Goal: Task Accomplishment & Management: Manage account settings

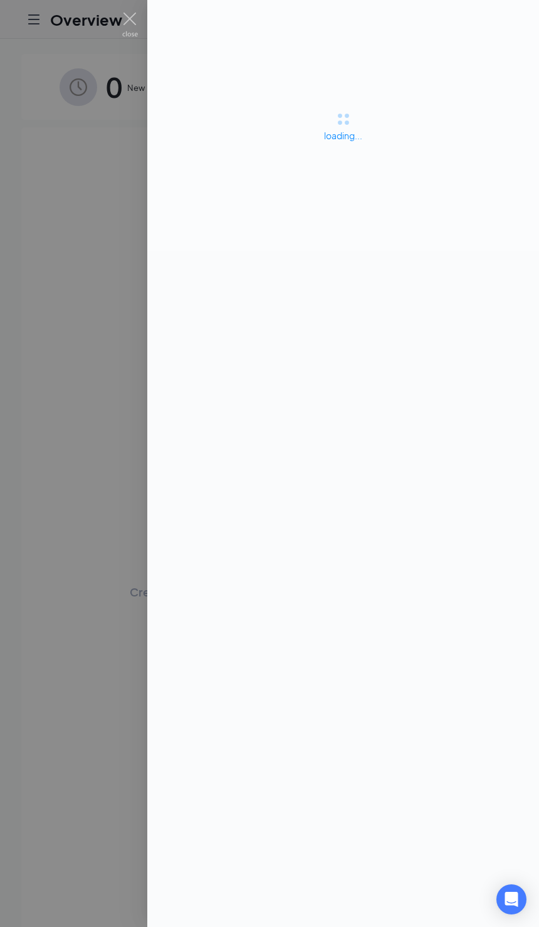
click at [50, 150] on div at bounding box center [269, 463] width 539 height 927
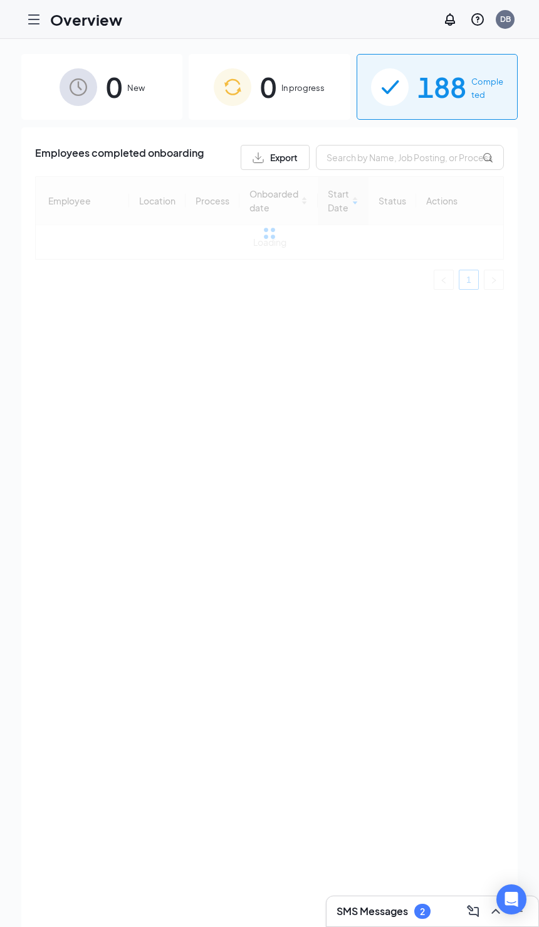
click at [41, 22] on icon "Hamburger" at bounding box center [33, 19] width 15 height 15
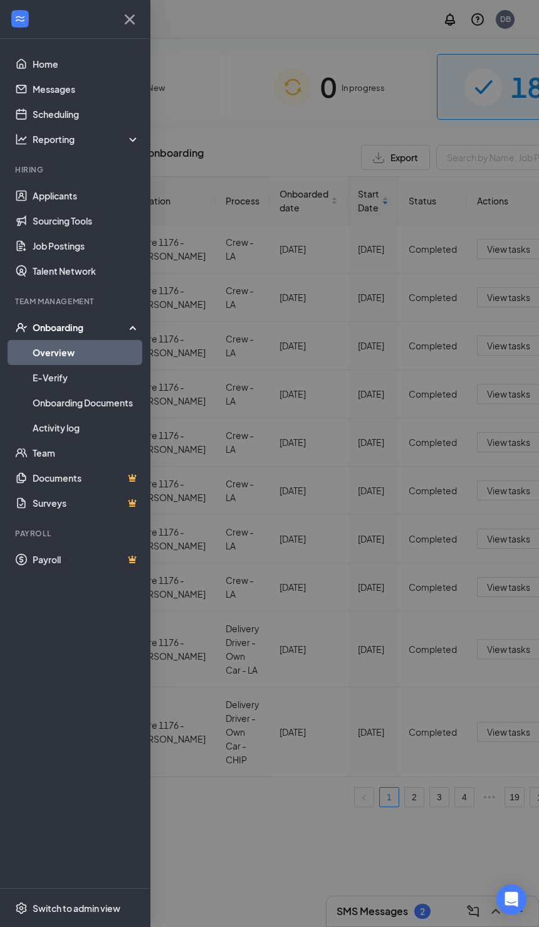
click at [410, 709] on div at bounding box center [269, 463] width 539 height 927
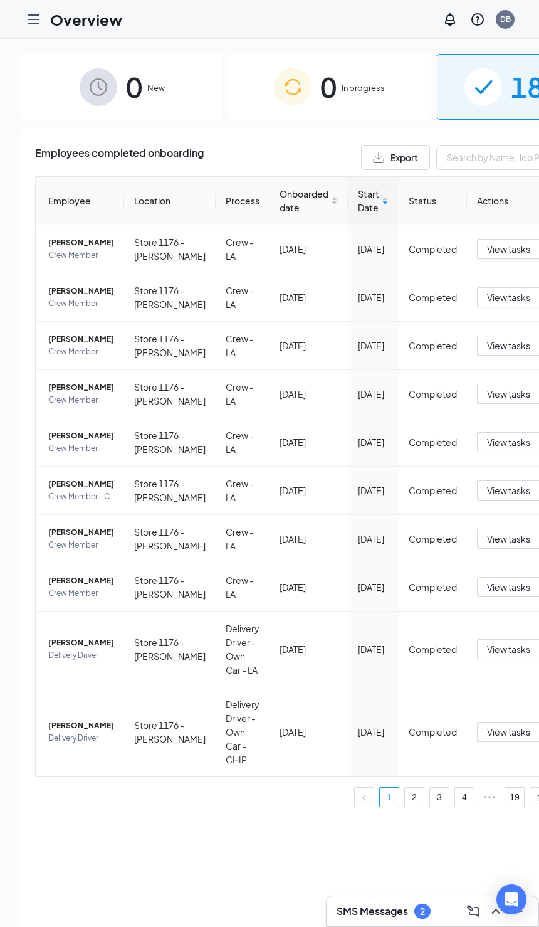
click at [105, 105] on img at bounding box center [99, 87] width 38 height 38
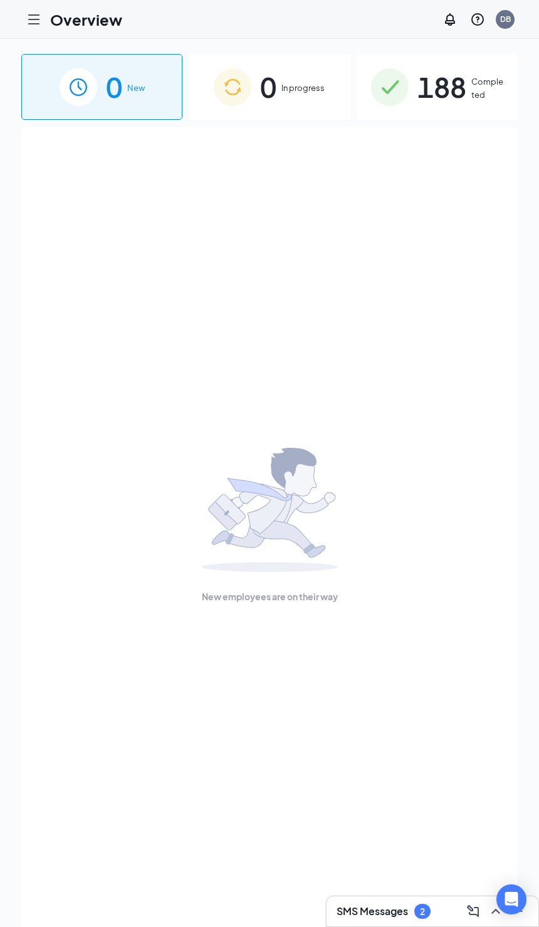
click at [25, 7] on div at bounding box center [33, 19] width 25 height 25
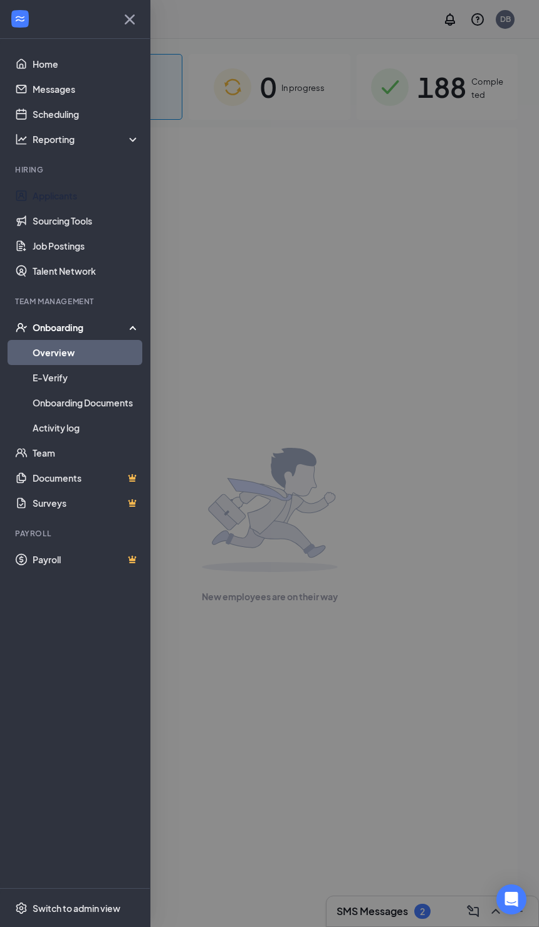
click at [34, 199] on link "Applicants" at bounding box center [86, 195] width 107 height 25
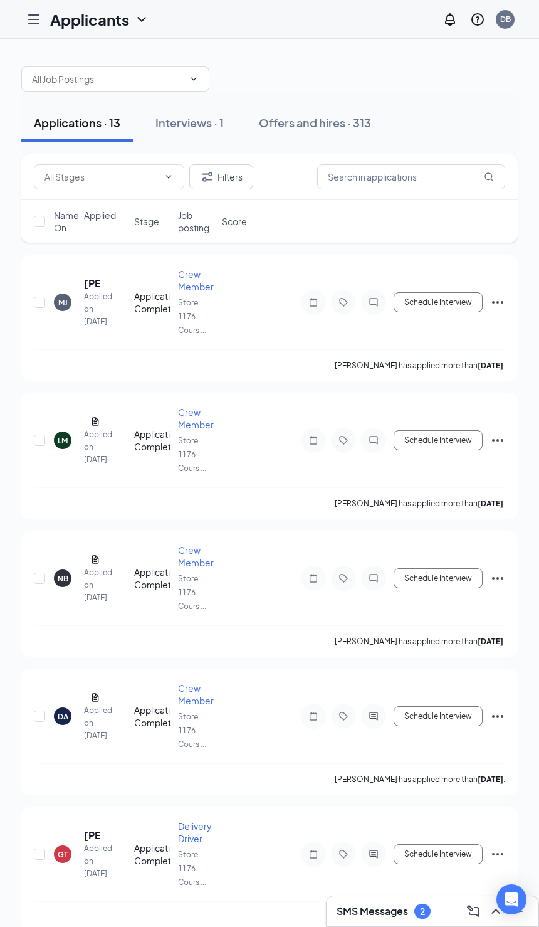
click at [334, 139] on button "Offers and hires · 313" at bounding box center [314, 123] width 137 height 38
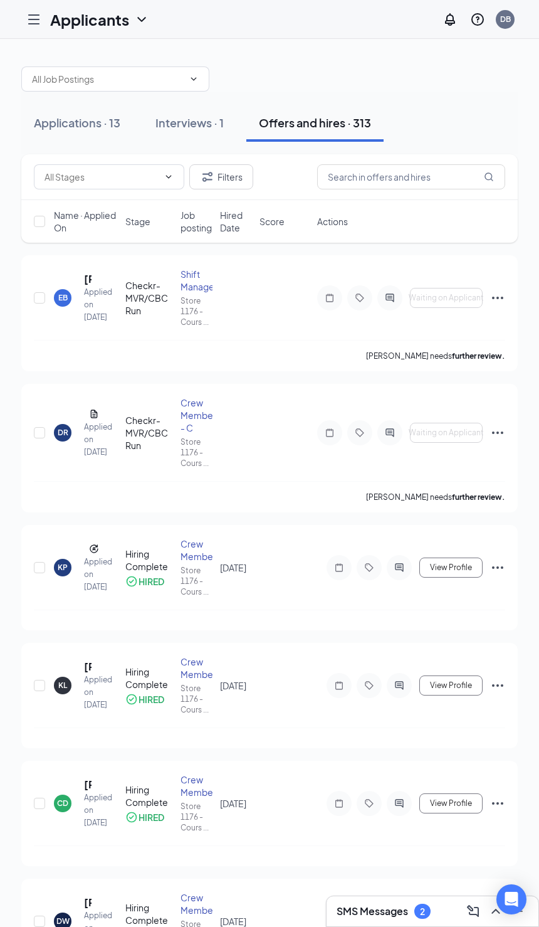
click at [56, 304] on div "EB" at bounding box center [63, 298] width 18 height 18
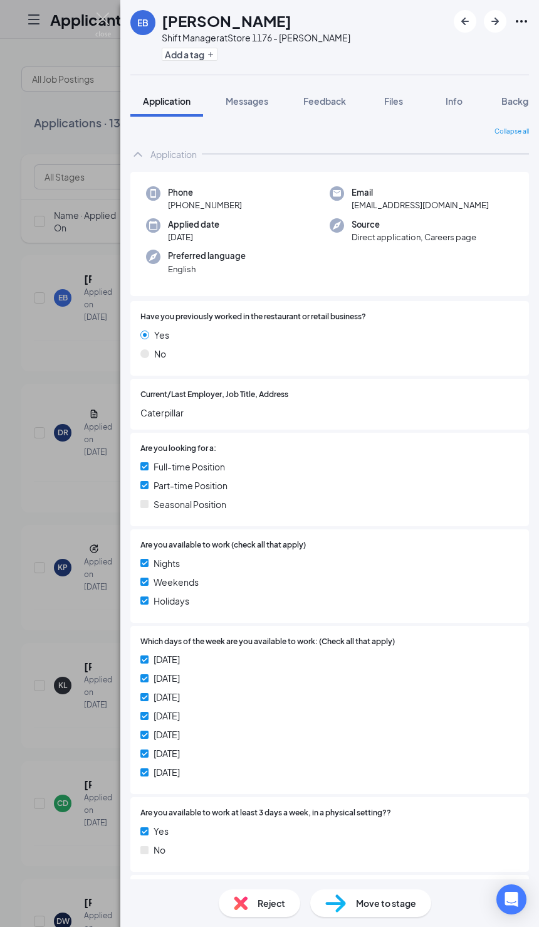
click at [41, 704] on div "EB [PERSON_NAME] Shift Manager at Store 1176 - [PERSON_NAME] Add a tag Applicat…" at bounding box center [269, 463] width 539 height 927
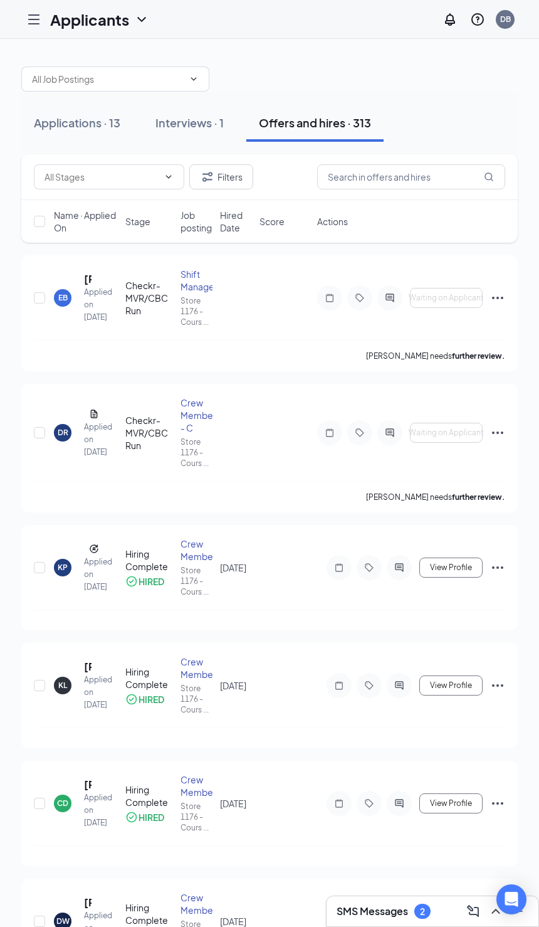
click at [67, 438] on div "DR" at bounding box center [63, 432] width 11 height 11
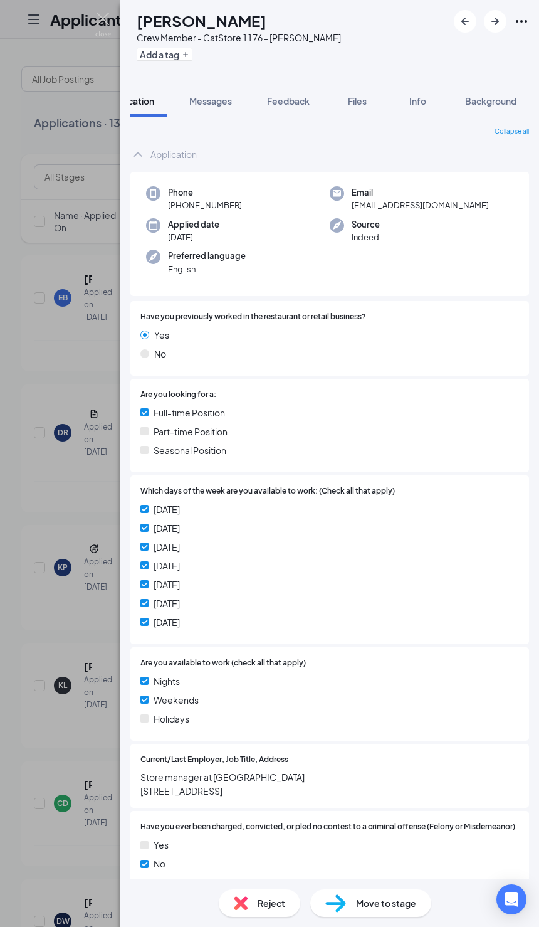
click at [472, 98] on span "Background" at bounding box center [490, 100] width 51 height 11
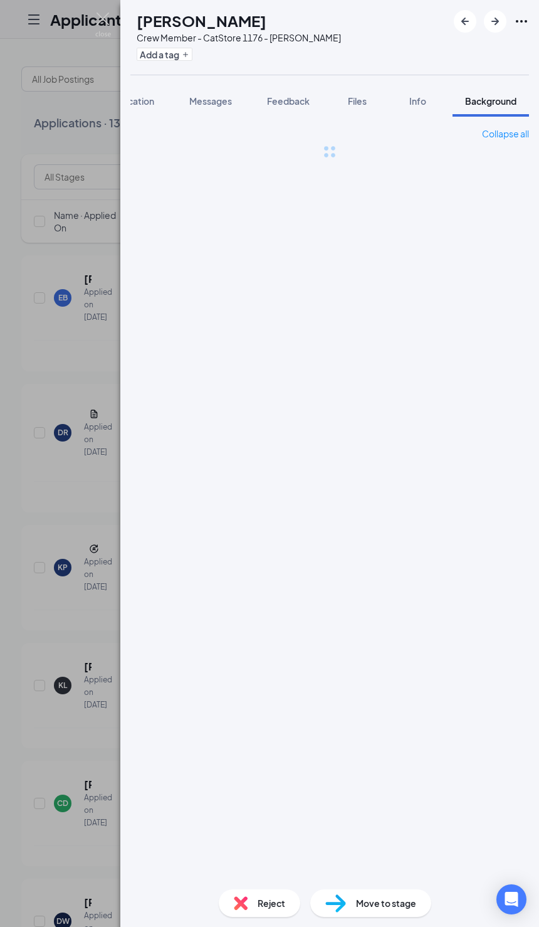
scroll to position [0, 39]
